Goal: Navigation & Orientation: Find specific page/section

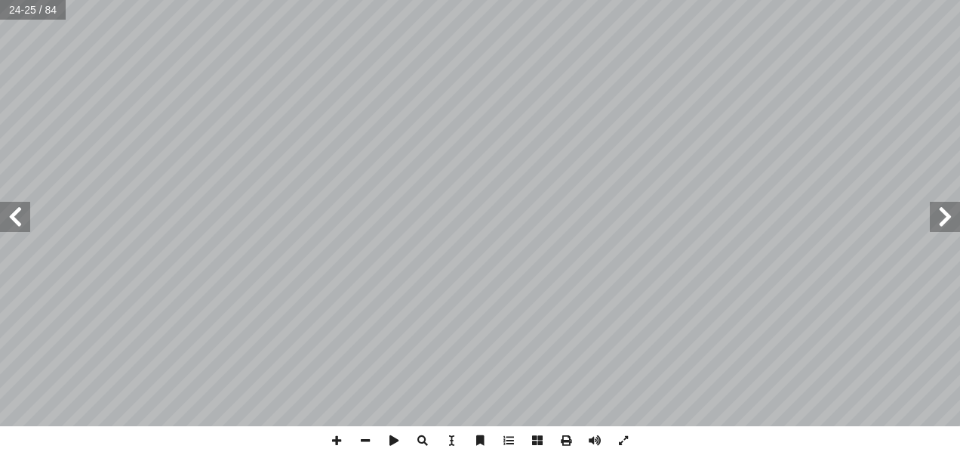
click at [21, 225] on span at bounding box center [15, 217] width 30 height 30
click at [23, 222] on span at bounding box center [15, 217] width 30 height 30
click at [941, 217] on span at bounding box center [945, 217] width 30 height 30
